Goal: Task Accomplishment & Management: Manage account settings

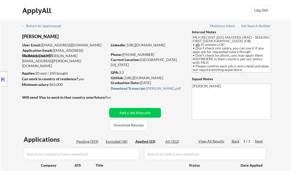
select select ""applied""
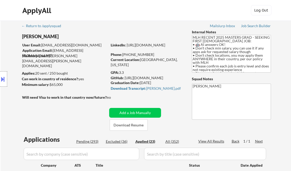
select select ""applied""
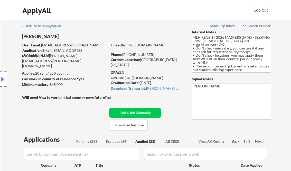
select select ""applied""
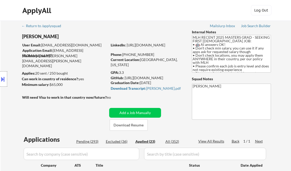
select select ""applied""
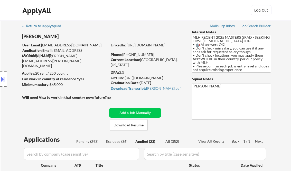
select select ""applied""
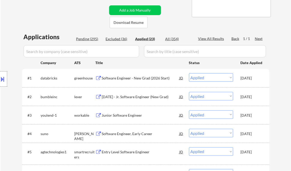
drag, startPoint x: 67, startPoint y: 10, endPoint x: 87, endPoint y: 12, distance: 20.1
select select ""applied""
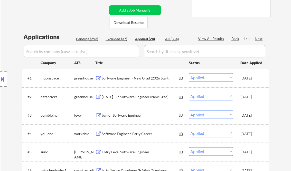
select select ""applied""
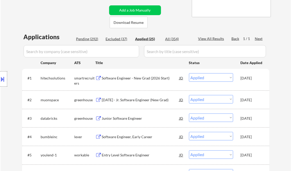
select select ""applied""
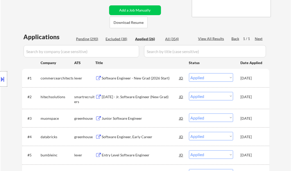
select select ""applied""
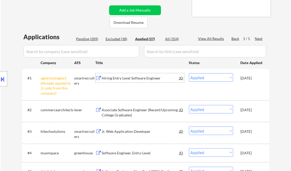
click at [124, 78] on div "Hiring Entry Level Software Engineer" at bounding box center [141, 78] width 78 height 5
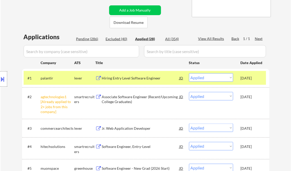
select select ""applied""
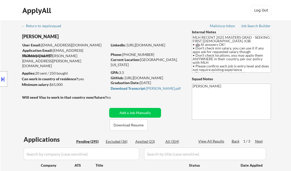
select select ""pending""
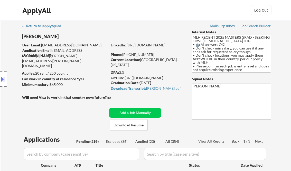
select select ""pending""
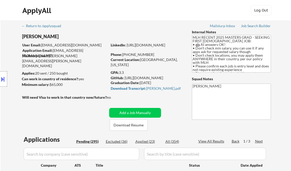
select select ""pending""
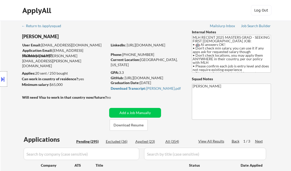
select select ""pending""
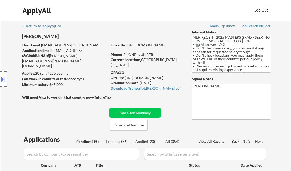
select select ""pending""
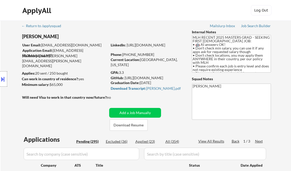
select select ""pending""
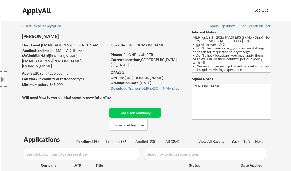
select select ""pending""
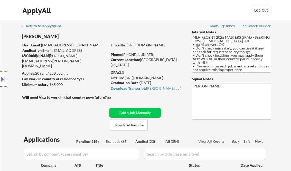
select select ""pending""
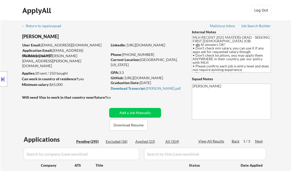
select select ""pending""
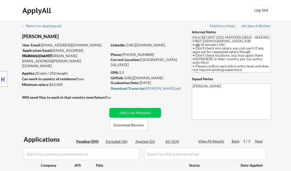
select select ""pending""
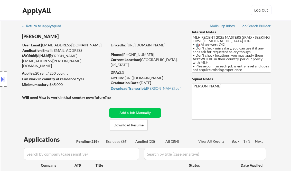
select select ""pending""
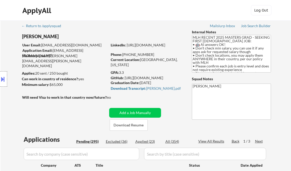
select select ""pending""
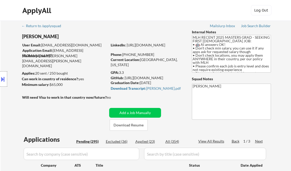
select select ""pending""
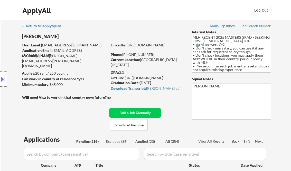
select select ""pending""
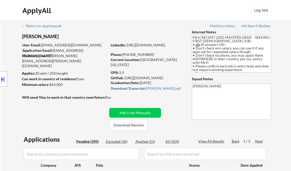
select select ""pending""
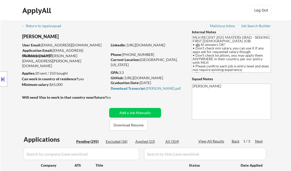
select select ""pending""
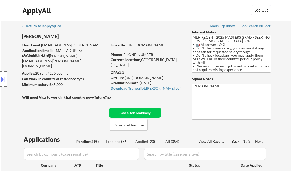
select select ""pending""
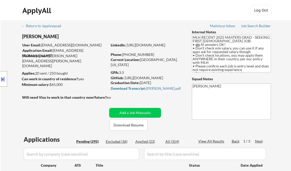
select select ""pending""
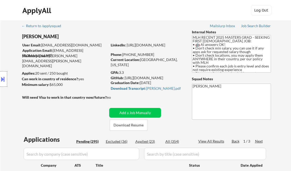
select select ""pending""
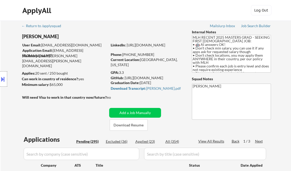
select select ""pending""
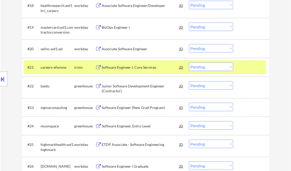
scroll to position [535, 0]
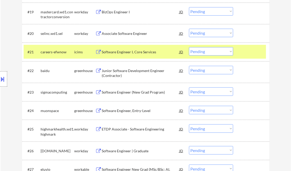
click at [138, 90] on div "Software Engineer (New Grad Program)" at bounding box center [141, 92] width 78 height 5
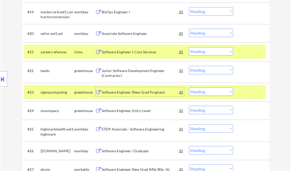
click at [215, 92] on select "Choose an option... Pending Applied Excluded (Questions) Excluded (Expired) Exc…" at bounding box center [211, 92] width 44 height 8
click at [189, 88] on select "Choose an option... Pending Applied Excluded (Questions) Excluded (Expired) Exc…" at bounding box center [211, 92] width 44 height 8
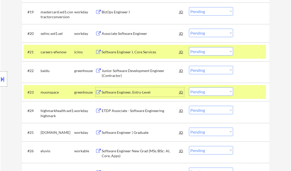
click at [141, 93] on div "Software Engineer, Entry-Level" at bounding box center [141, 92] width 78 height 5
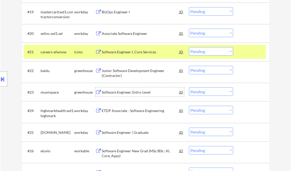
click at [192, 93] on select "Choose an option... Pending Applied Excluded (Questions) Excluded (Expired) Exc…" at bounding box center [211, 92] width 44 height 8
click at [189, 88] on select "Choose an option... Pending Applied Excluded (Questions) Excluded (Expired) Exc…" at bounding box center [211, 92] width 44 height 8
click at [241, 54] on div at bounding box center [252, 51] width 23 height 9
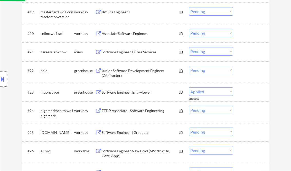
select select ""pending""
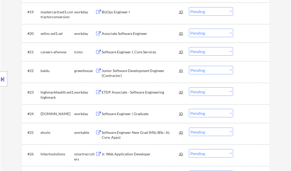
scroll to position [596, 0]
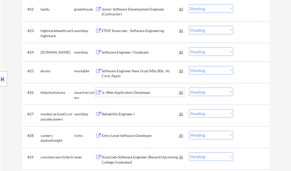
click at [131, 93] on div "Jr. Web Application Developer" at bounding box center [141, 92] width 78 height 5
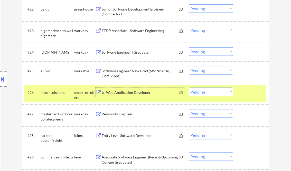
drag, startPoint x: 213, startPoint y: 93, endPoint x: 213, endPoint y: 96, distance: 2.6
click at [213, 93] on select "Choose an option... Pending Applied Excluded (Questions) Excluded (Expired) Exc…" at bounding box center [211, 92] width 44 height 8
click at [189, 88] on select "Choose an option... Pending Applied Excluded (Questions) Excluded (Expired) Exc…" at bounding box center [211, 92] width 44 height 8
select select ""pending""
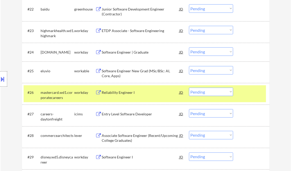
scroll to position [617, 0]
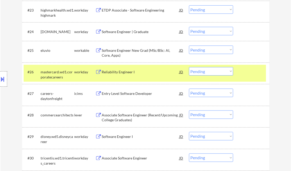
click at [139, 118] on div "Associate Software Engineer (Recent/Upcoming College Graduates)" at bounding box center [141, 118] width 78 height 10
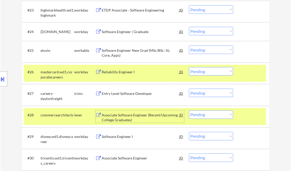
click at [128, 118] on div "Associate Software Engineer (Recent/Upcoming College Graduates)" at bounding box center [141, 118] width 78 height 10
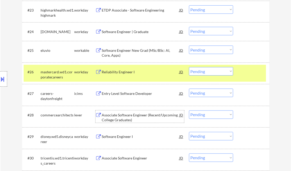
click at [211, 114] on select "Choose an option... Pending Applied Excluded (Questions) Excluded (Expired) Exc…" at bounding box center [211, 115] width 44 height 8
click at [189, 111] on select "Choose an option... Pending Applied Excluded (Questions) Excluded (Expired) Exc…" at bounding box center [211, 115] width 44 height 8
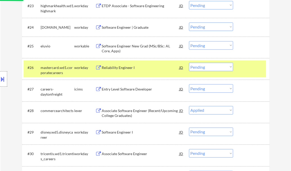
scroll to position [679, 0]
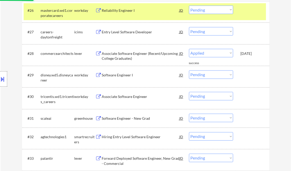
select select ""pending""
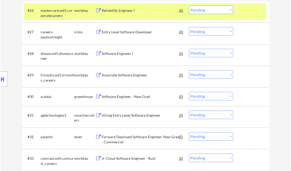
click at [119, 98] on div "Software Engineer - New Grad" at bounding box center [141, 97] width 78 height 5
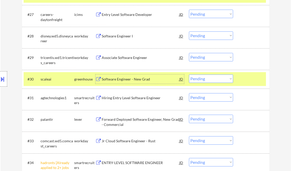
scroll to position [699, 0]
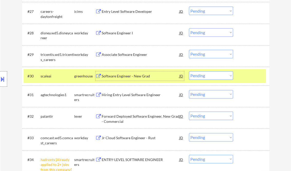
click at [226, 78] on select "Choose an option... Pending Applied Excluded (Questions) Excluded (Expired) Exc…" at bounding box center [211, 76] width 44 height 8
click at [189, 72] on select "Choose an option... Pending Applied Excluded (Questions) Excluded (Expired) Exc…" at bounding box center [211, 76] width 44 height 8
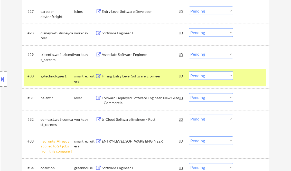
click at [139, 77] on div "Hiring Entry Level Software Engineer" at bounding box center [141, 76] width 78 height 5
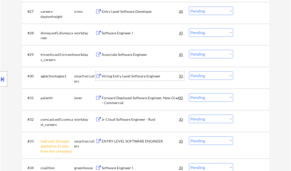
click at [182, 77] on div "JD" at bounding box center [181, 76] width 5 height 9
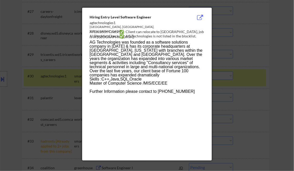
click at [281, 42] on div at bounding box center [147, 85] width 294 height 171
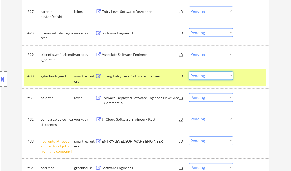
drag, startPoint x: 209, startPoint y: 78, endPoint x: 210, endPoint y: 81, distance: 3.4
click at [209, 78] on select "Choose an option... Pending Applied Excluded (Questions) Excluded (Expired) Exc…" at bounding box center [211, 76] width 44 height 8
click at [189, 72] on select "Choose an option... Pending Applied Excluded (Questions) Excluded (Expired) Exc…" at bounding box center [211, 76] width 44 height 8
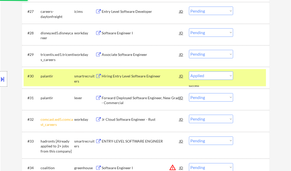
select select ""pending""
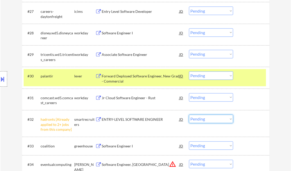
drag, startPoint x: 215, startPoint y: 122, endPoint x: 217, endPoint y: 134, distance: 12.8
click at [215, 122] on select "Choose an option... Pending Applied Excluded (Questions) Excluded (Expired) Exc…" at bounding box center [211, 119] width 44 height 8
click at [189, 115] on select "Choose an option... Pending Applied Excluded (Questions) Excluded (Expired) Exc…" at bounding box center [211, 119] width 44 height 8
select select ""pending""
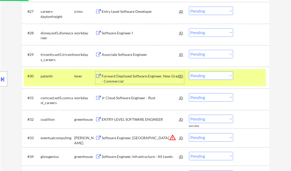
click at [129, 75] on div "Forward Deployed Software Engineer, New Grad - Commercial" at bounding box center [141, 79] width 78 height 10
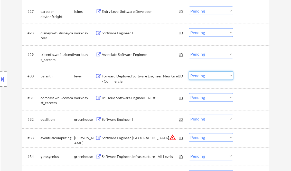
click at [208, 73] on select "Choose an option... Pending Applied Excluded (Questions) Excluded (Expired) Exc…" at bounding box center [211, 76] width 44 height 8
click at [189, 72] on select "Choose an option... Pending Applied Excluded (Questions) Excluded (Expired) Exc…" at bounding box center [211, 76] width 44 height 8
select select ""pending""
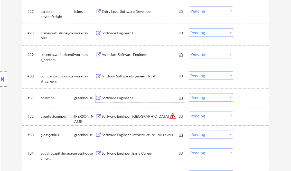
click at [123, 99] on div "Software Engineer I" at bounding box center [141, 98] width 78 height 5
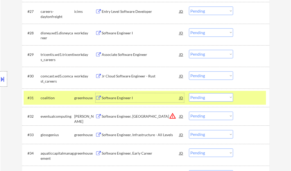
click at [133, 98] on div "Software Engineer I" at bounding box center [141, 98] width 78 height 5
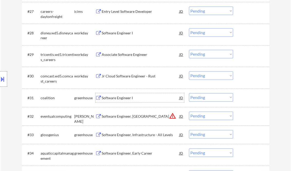
click at [210, 98] on select "Choose an option... Pending Applied Excluded (Questions) Excluded (Expired) Exc…" at bounding box center [211, 98] width 44 height 8
click at [189, 94] on select "Choose an option... Pending Applied Excluded (Questions) Excluded (Expired) Exc…" at bounding box center [211, 98] width 44 height 8
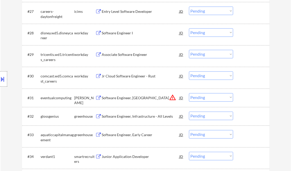
click at [147, 98] on div "Software Engineer, [GEOGRAPHIC_DATA]" at bounding box center [141, 98] width 78 height 5
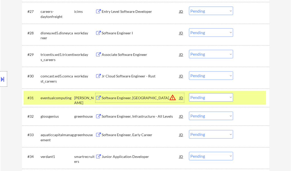
click at [201, 98] on select "Choose an option... Pending Applied Excluded (Questions) Excluded (Expired) Exc…" at bounding box center [211, 98] width 44 height 8
click at [189, 94] on select "Choose an option... Pending Applied Excluded (Questions) Excluded (Expired) Exc…" at bounding box center [211, 98] width 44 height 8
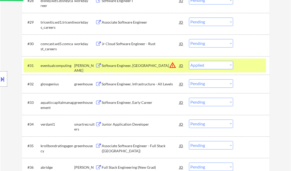
scroll to position [740, 0]
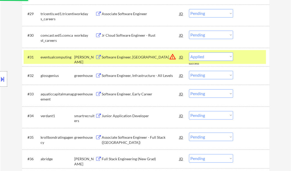
select select ""pending""
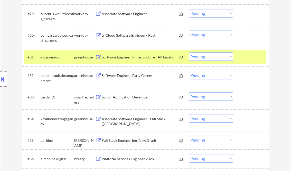
click at [129, 58] on div "Software Engineer, Infrastructure - All Levels" at bounding box center [141, 57] width 78 height 5
